Goal: Task Accomplishment & Management: Use online tool/utility

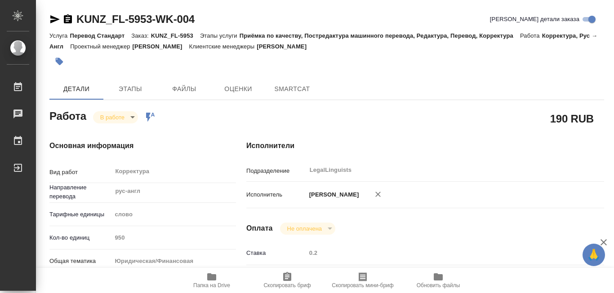
type textarea "x"
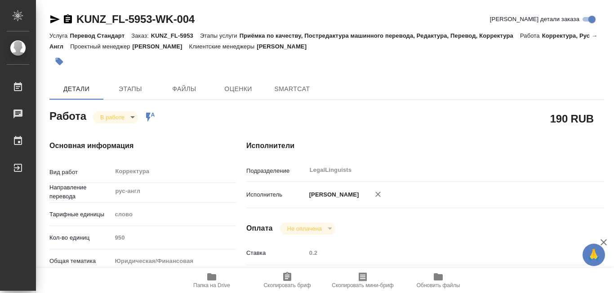
type textarea "x"
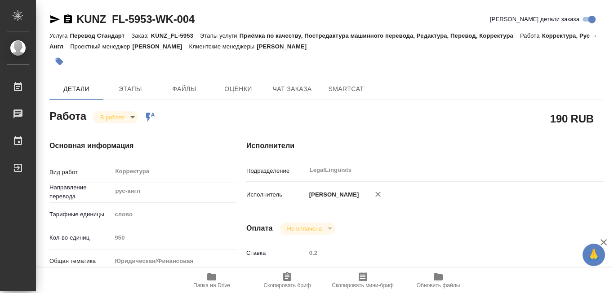
type textarea "x"
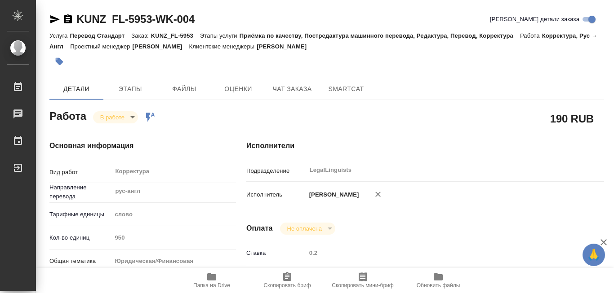
scroll to position [45, 0]
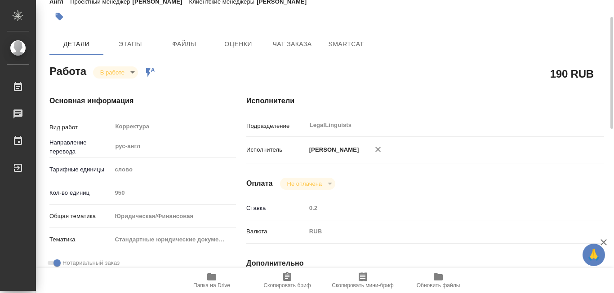
type textarea "x"
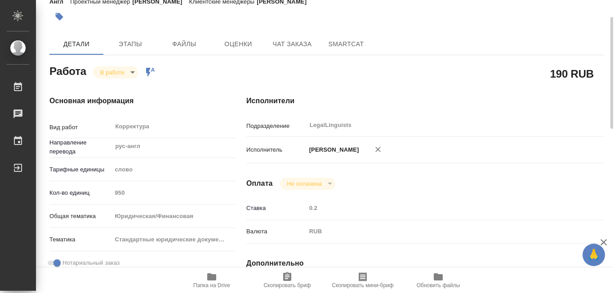
click at [211, 276] on icon "button" at bounding box center [211, 277] width 9 height 7
